Goal: Task Accomplishment & Management: Manage account settings

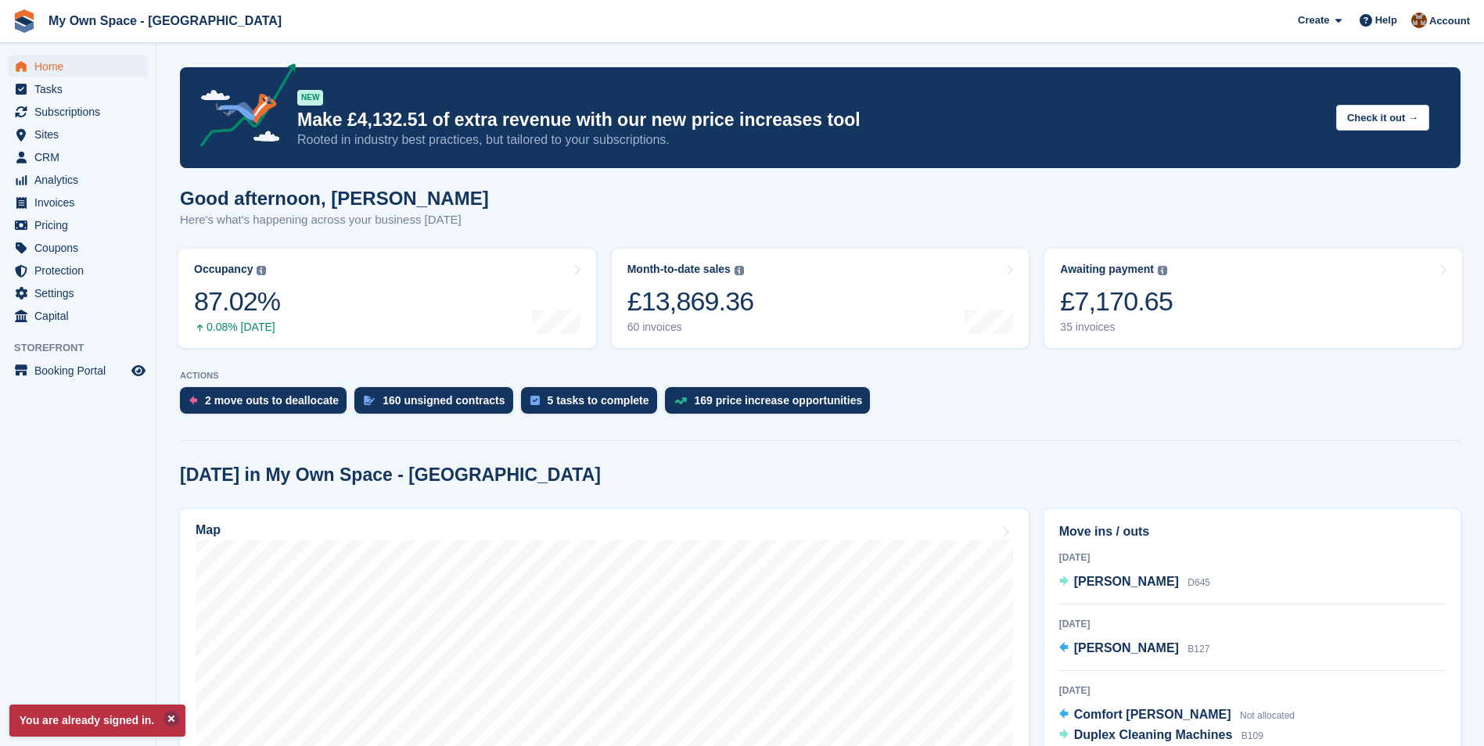
click at [169, 717] on button at bounding box center [172, 719] width 16 height 16
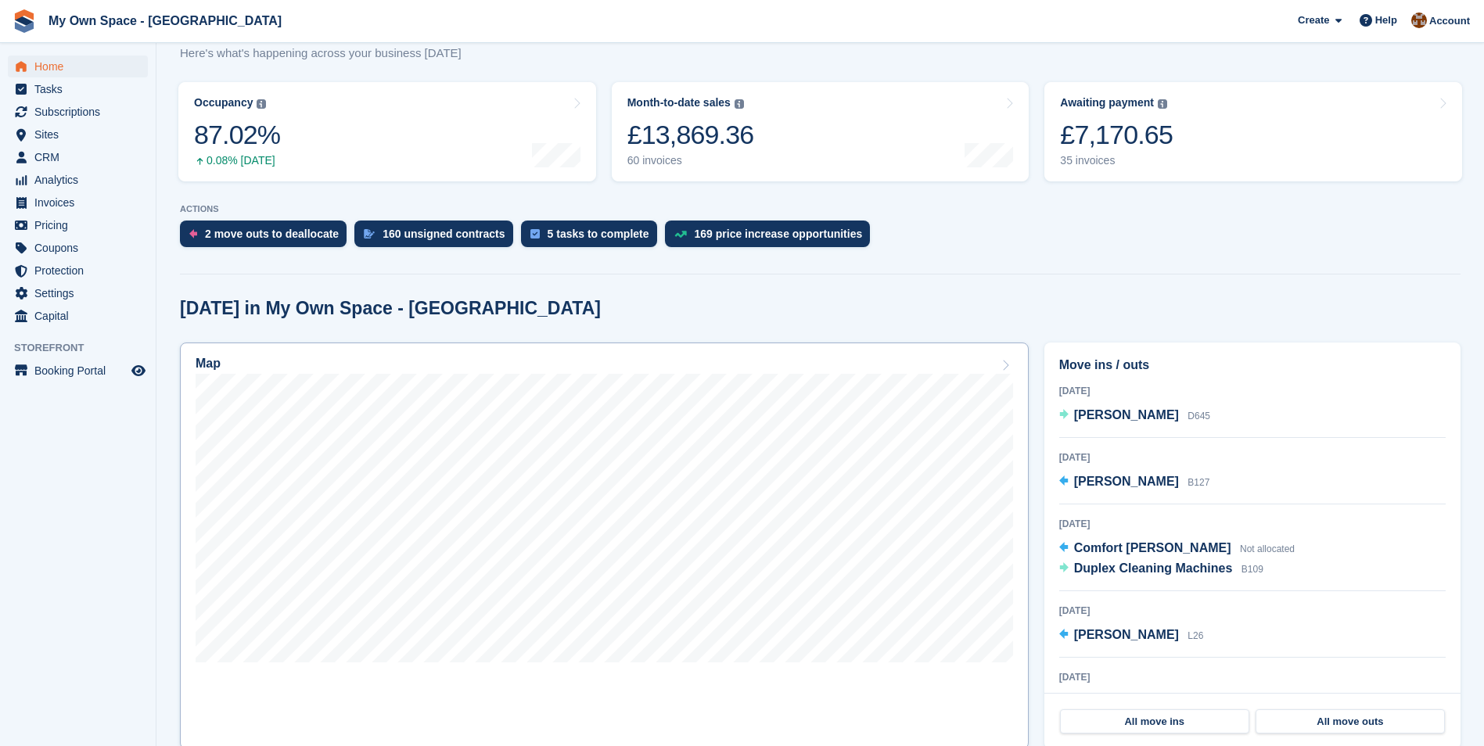
scroll to position [235, 0]
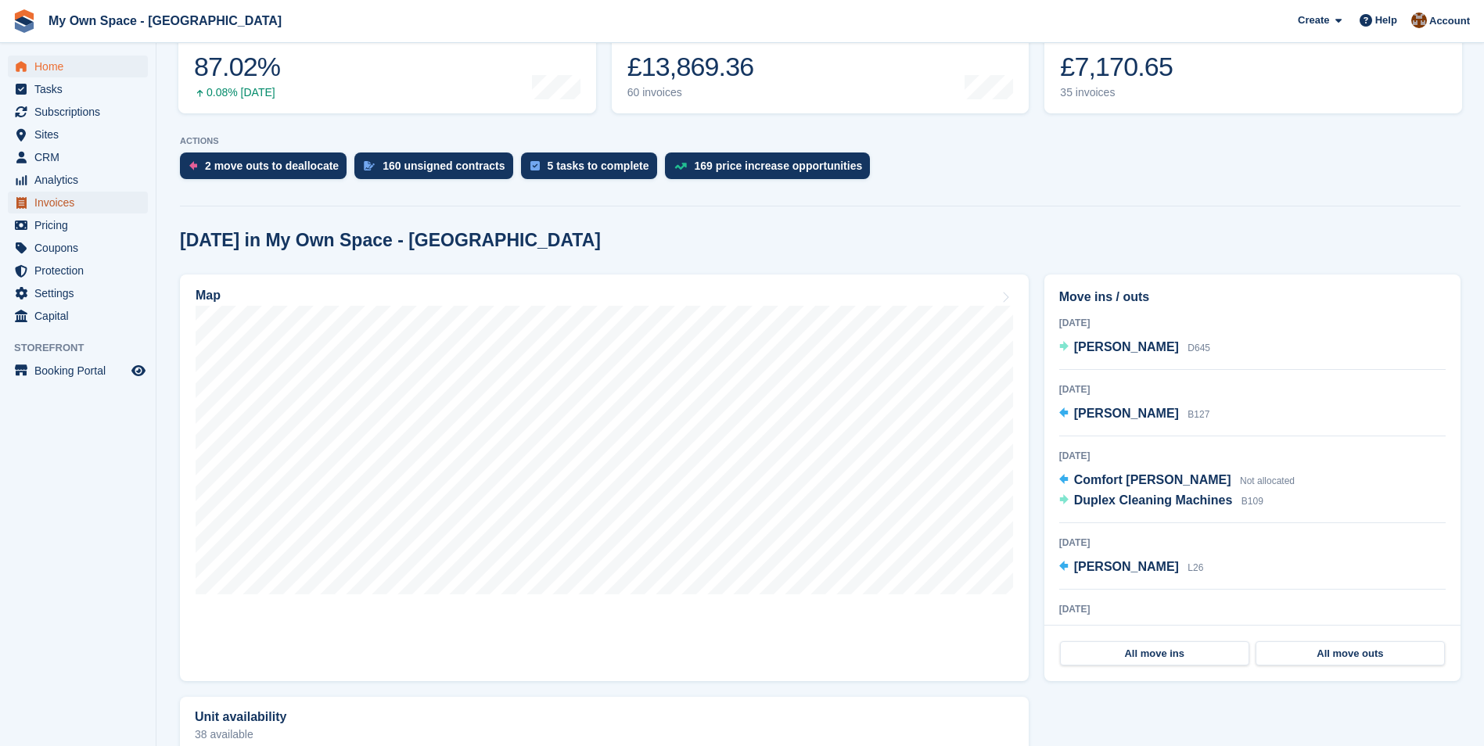
click at [42, 207] on span "Invoices" at bounding box center [81, 203] width 94 height 22
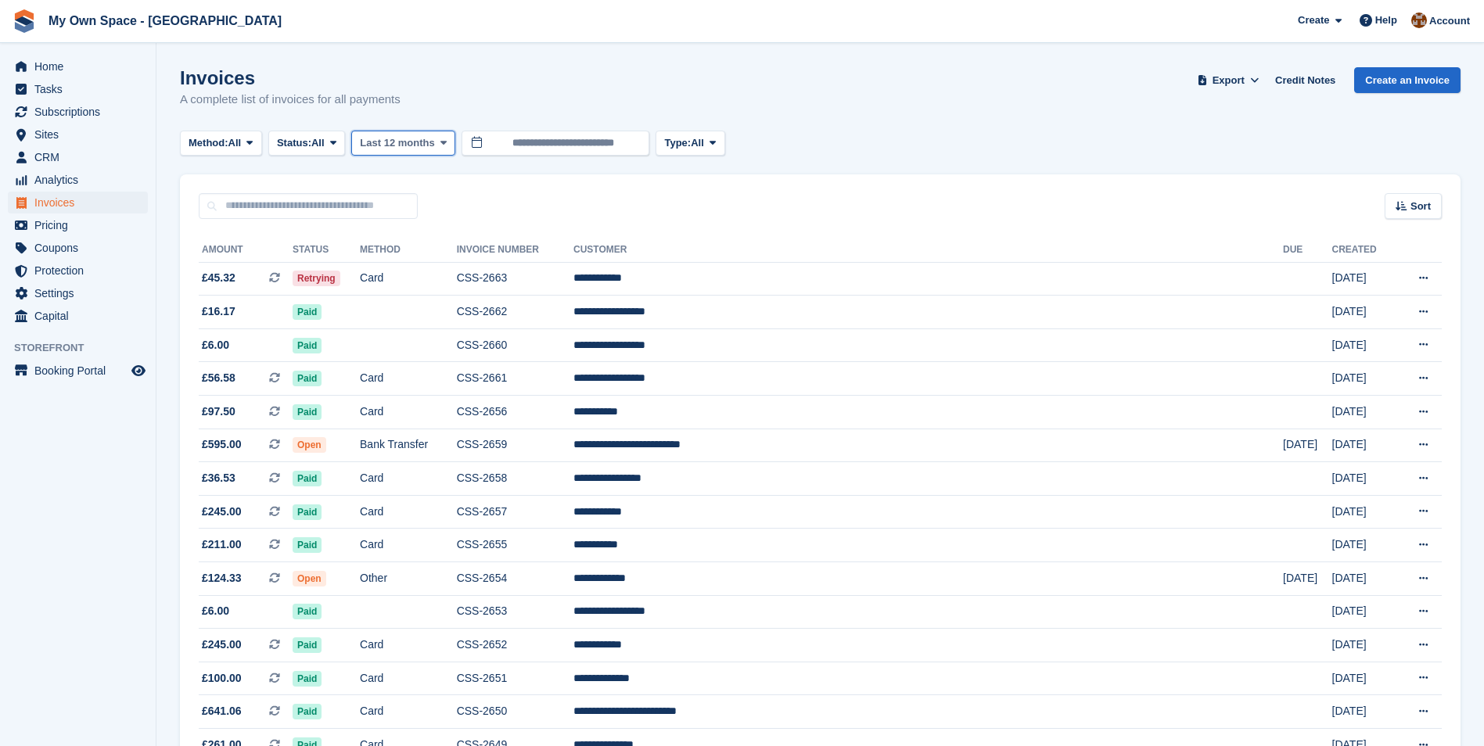
click at [442, 142] on icon at bounding box center [444, 143] width 6 height 10
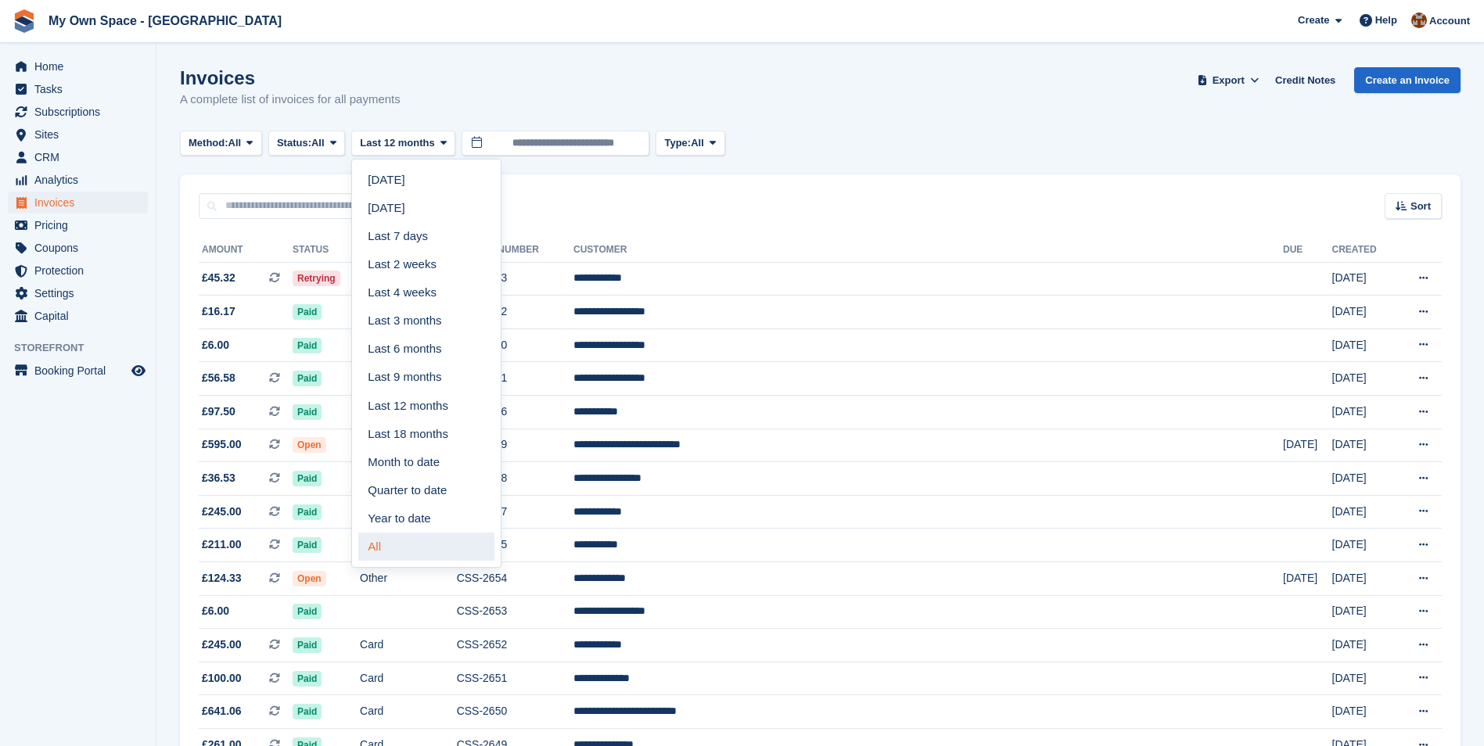
click at [387, 540] on link "All" at bounding box center [426, 547] width 136 height 28
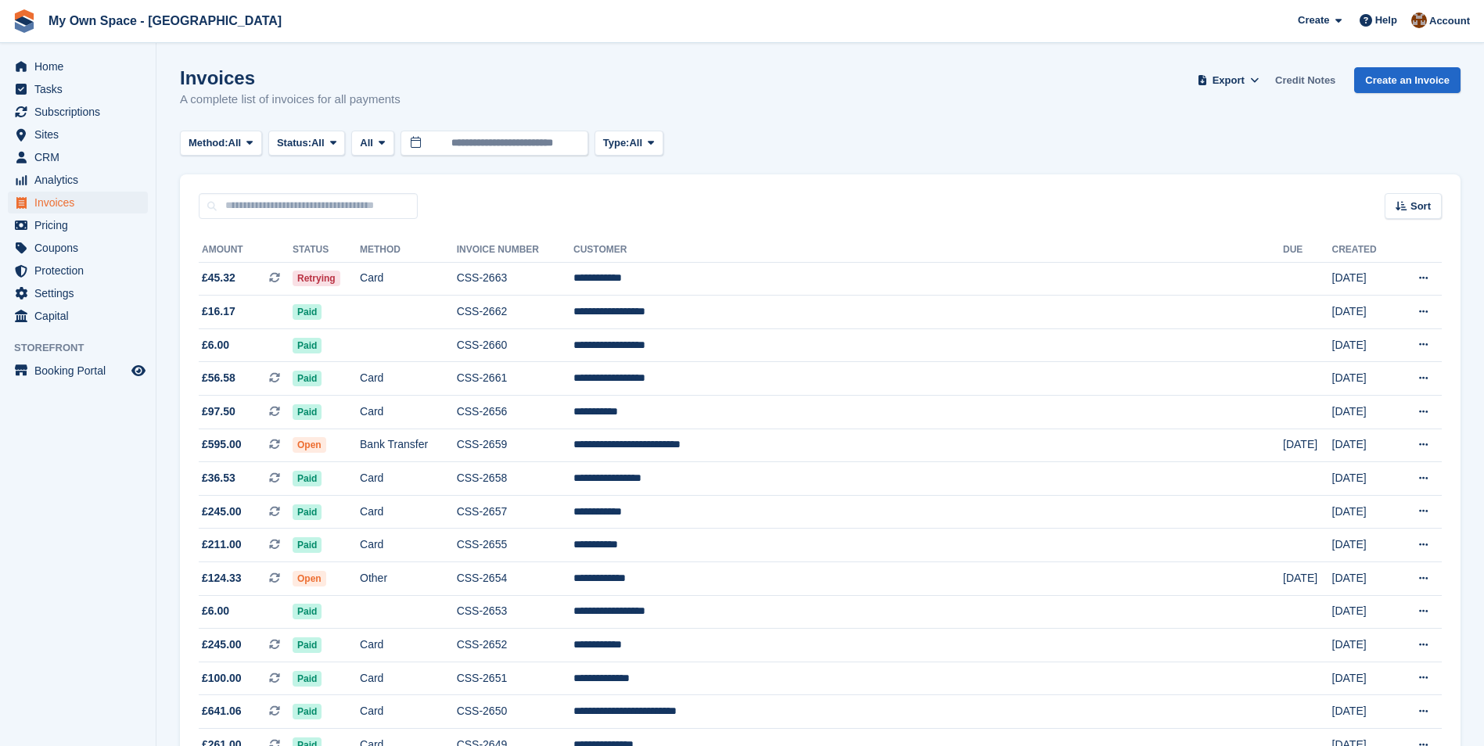
click at [1307, 80] on link "Credit Notes" at bounding box center [1305, 80] width 73 height 26
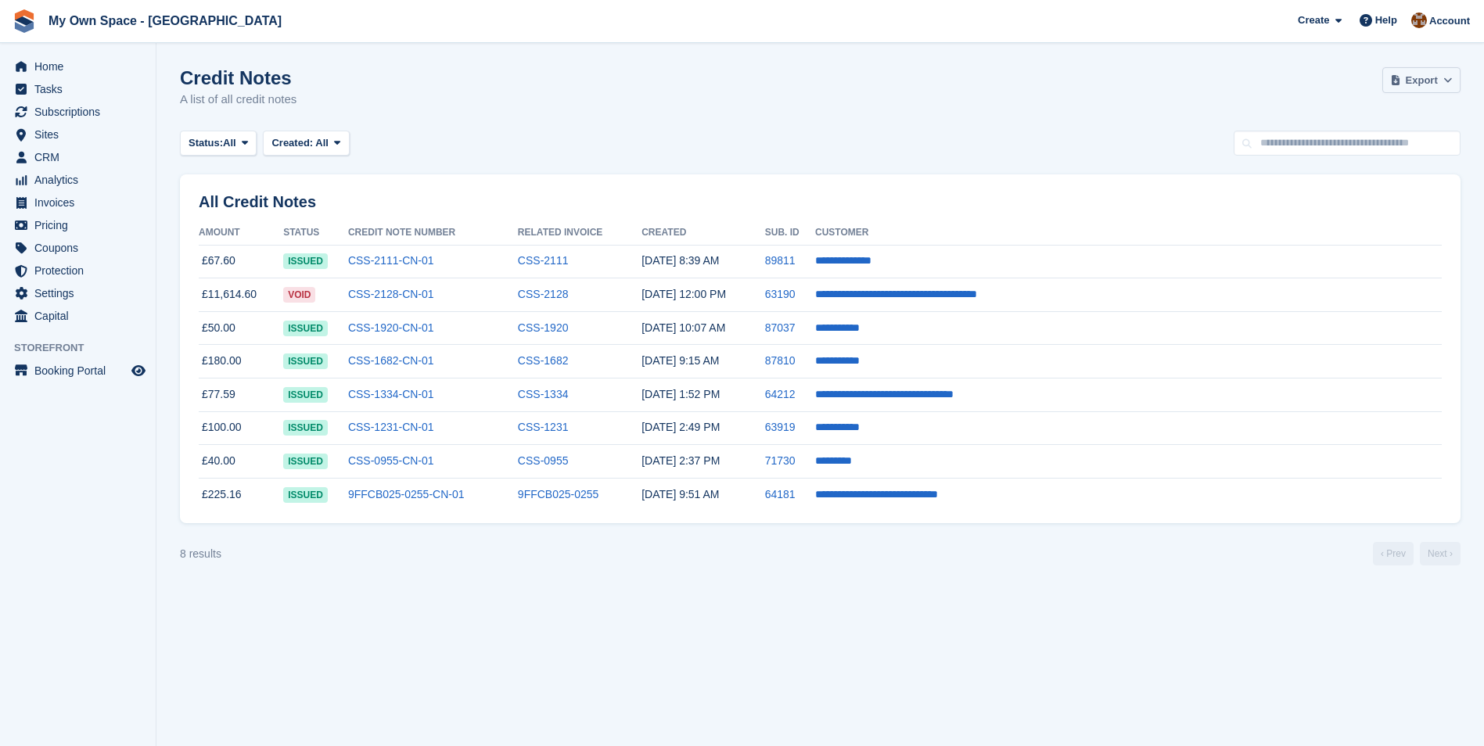
click at [1419, 81] on span "Export" at bounding box center [1422, 81] width 32 height 16
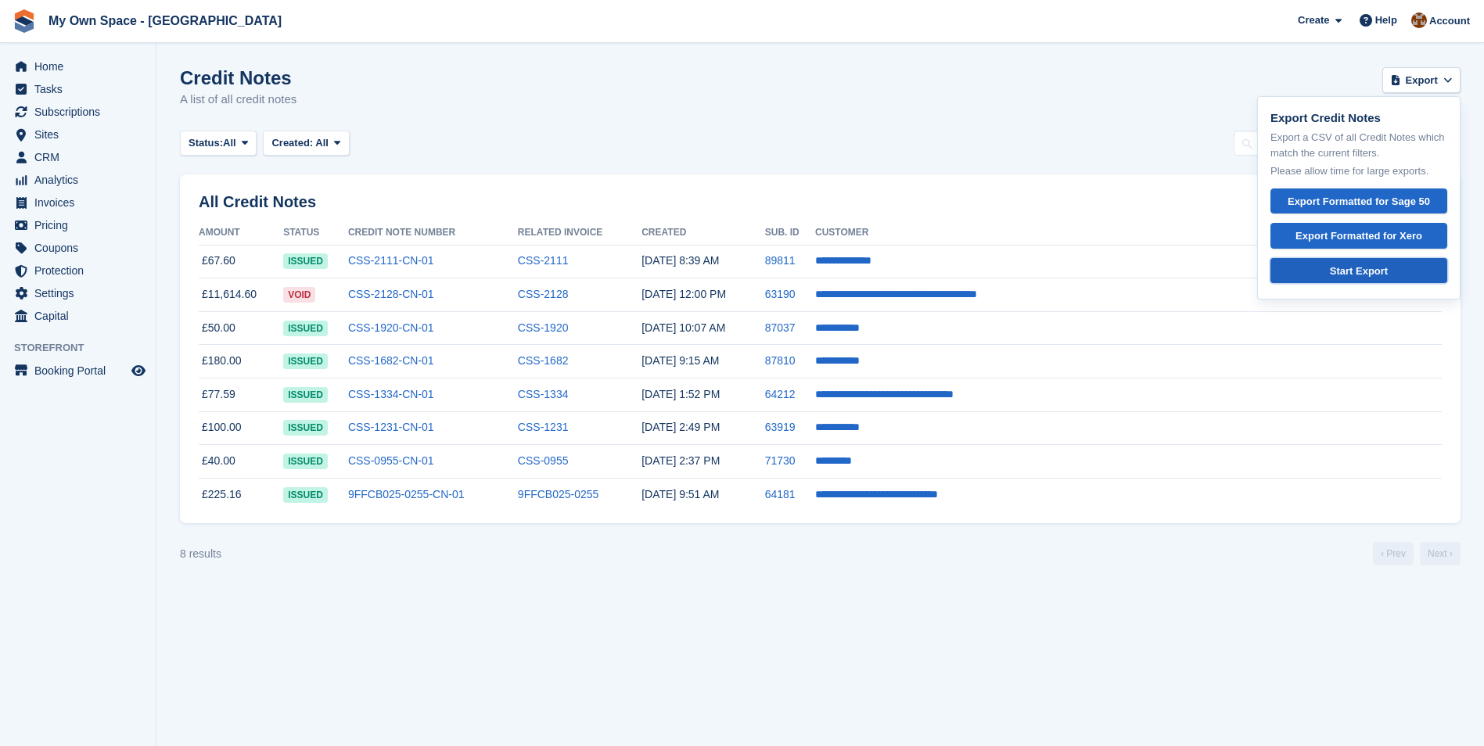
click at [1376, 275] on div "Start Export" at bounding box center [1359, 272] width 150 height 16
click at [235, 359] on td "£180.00" at bounding box center [241, 362] width 85 height 34
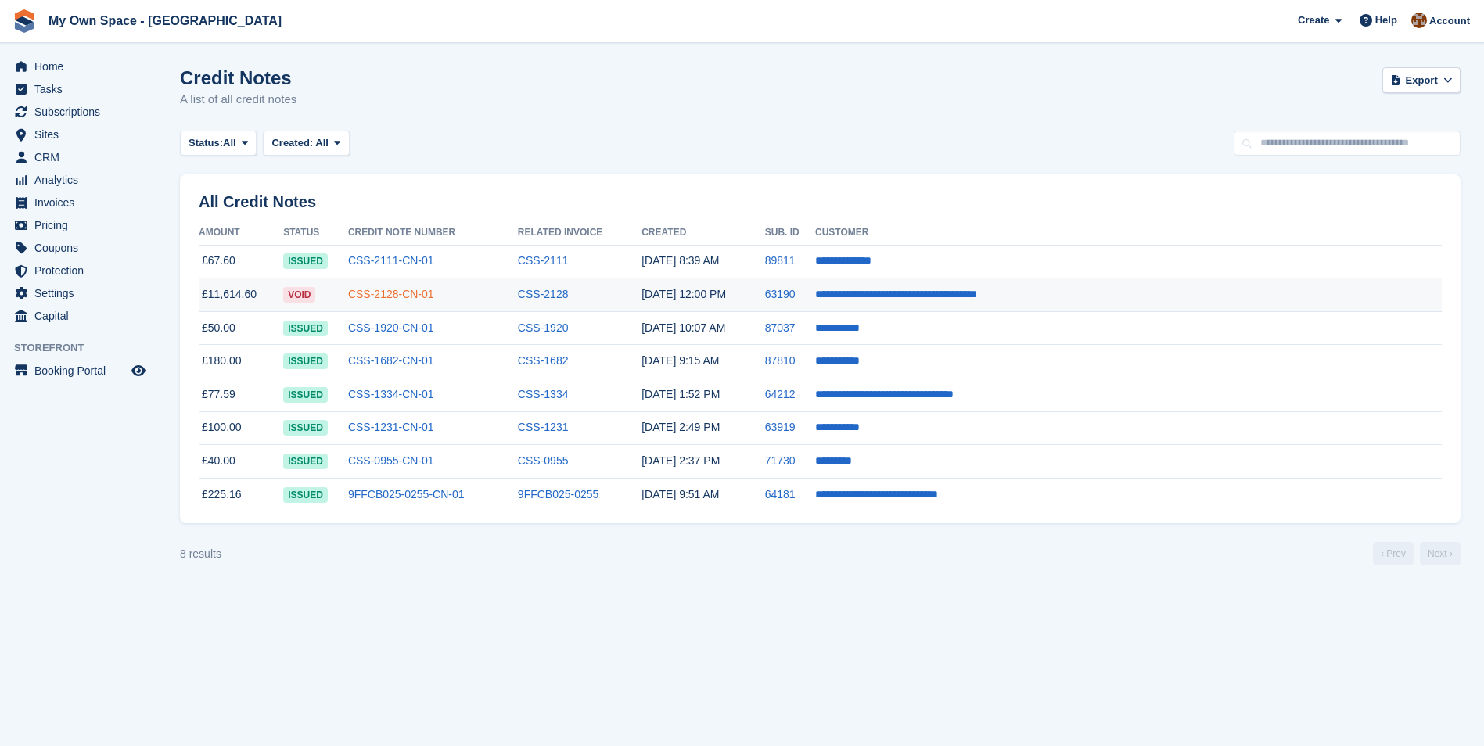
click at [414, 294] on link "CSS-2128-CN-01" at bounding box center [391, 294] width 86 height 13
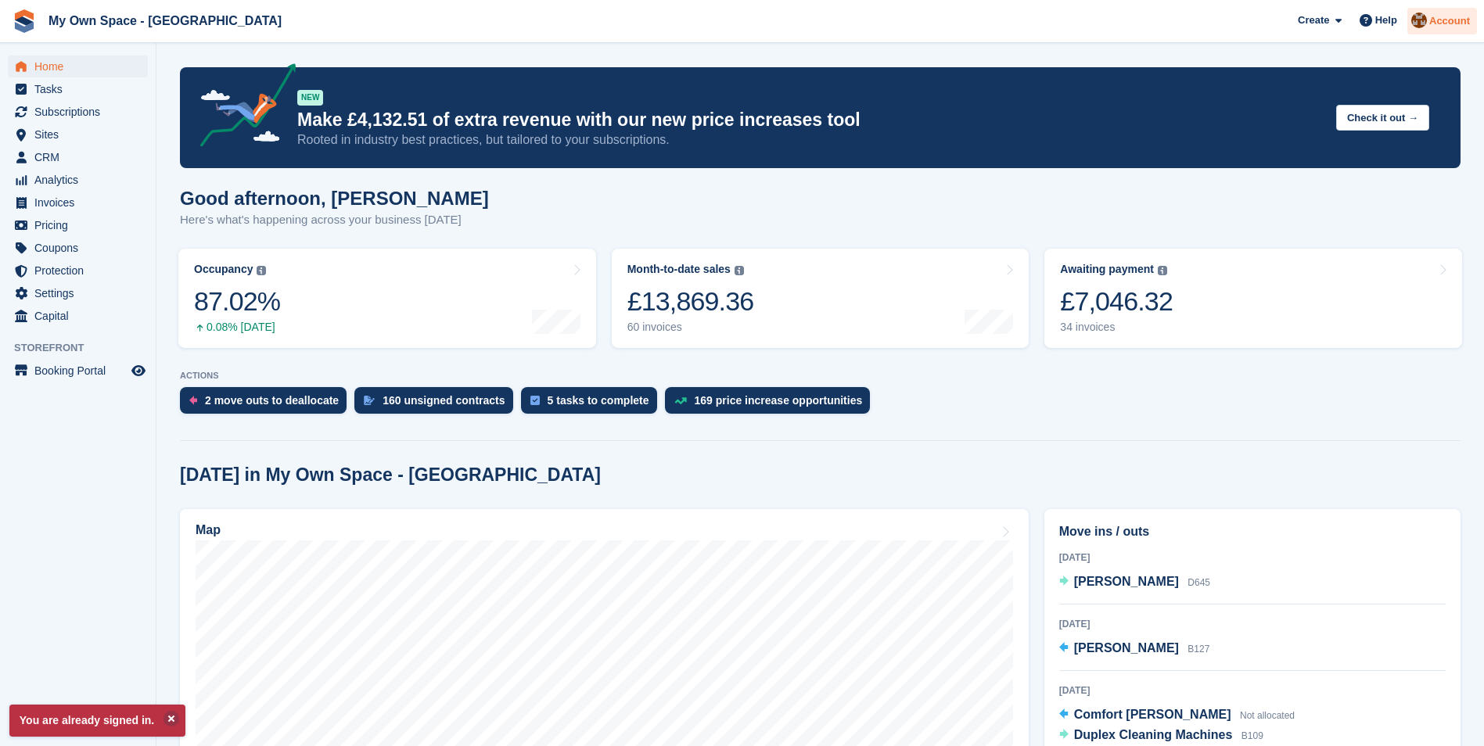
click at [1444, 14] on span "Account" at bounding box center [1449, 21] width 41 height 16
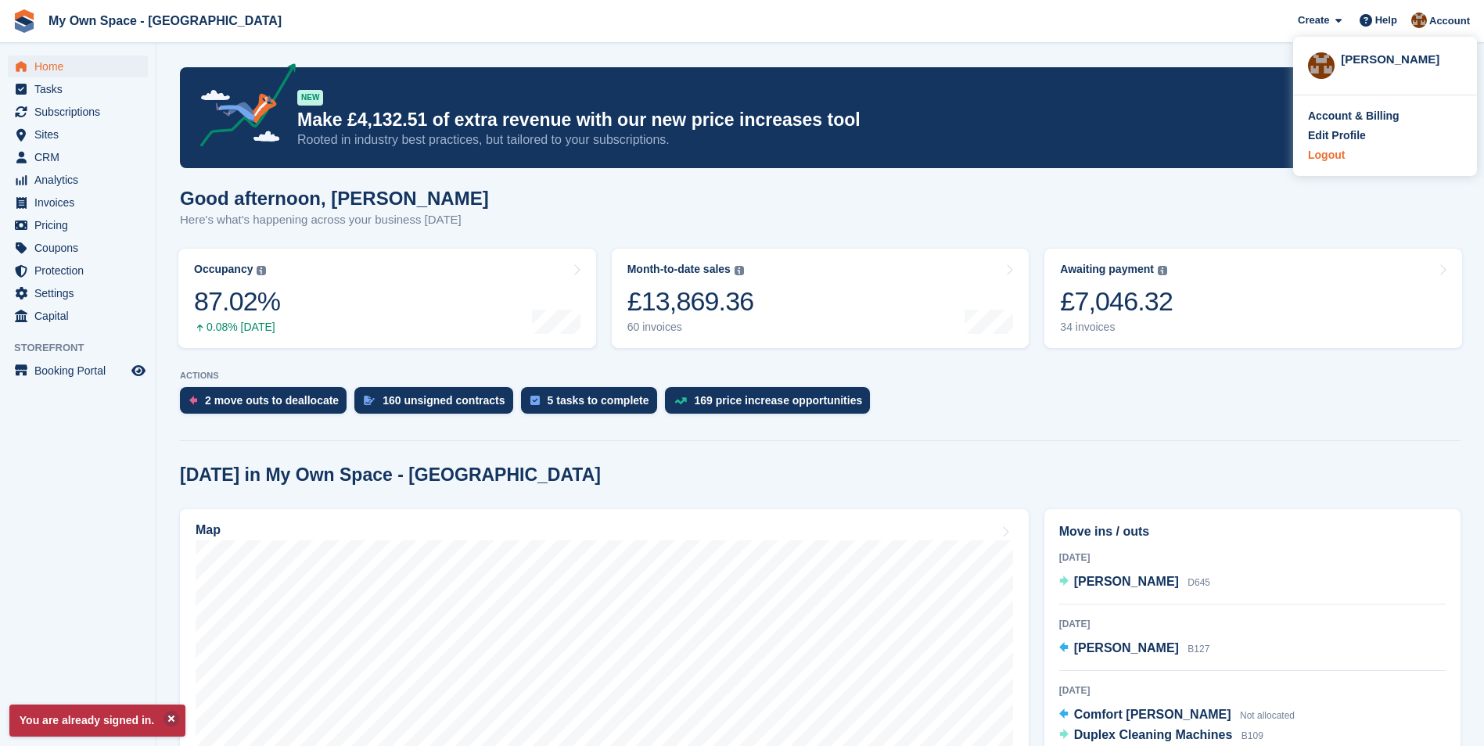
click at [1322, 156] on div "Logout" at bounding box center [1326, 155] width 37 height 16
